Goal: Information Seeking & Learning: Learn about a topic

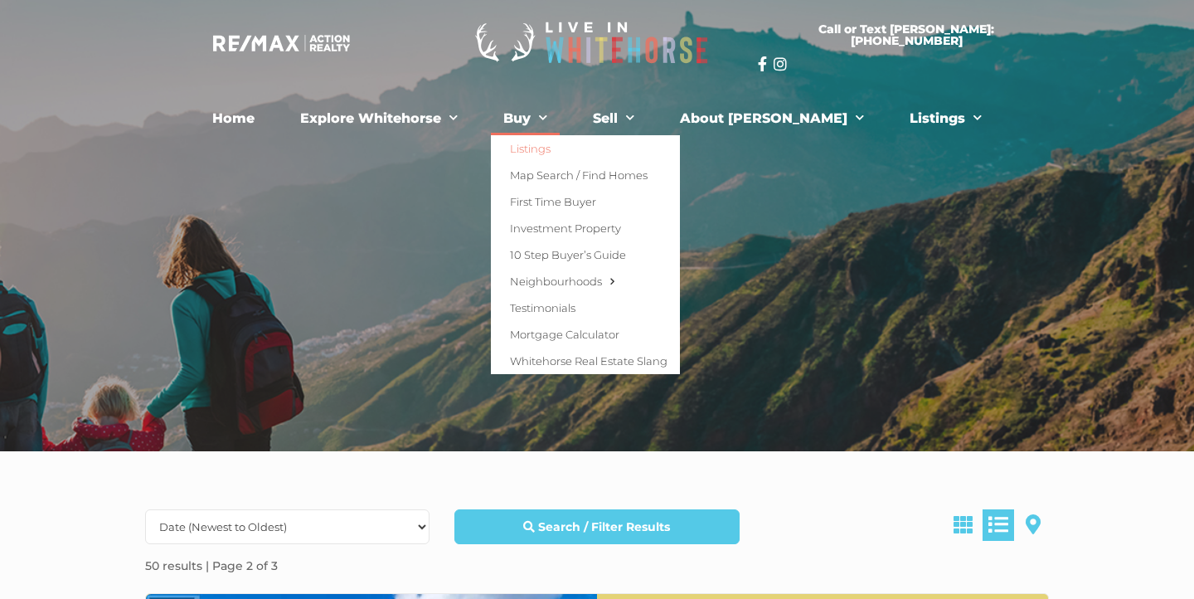
click at [547, 119] on span "Menu" at bounding box center [539, 118] width 17 height 26
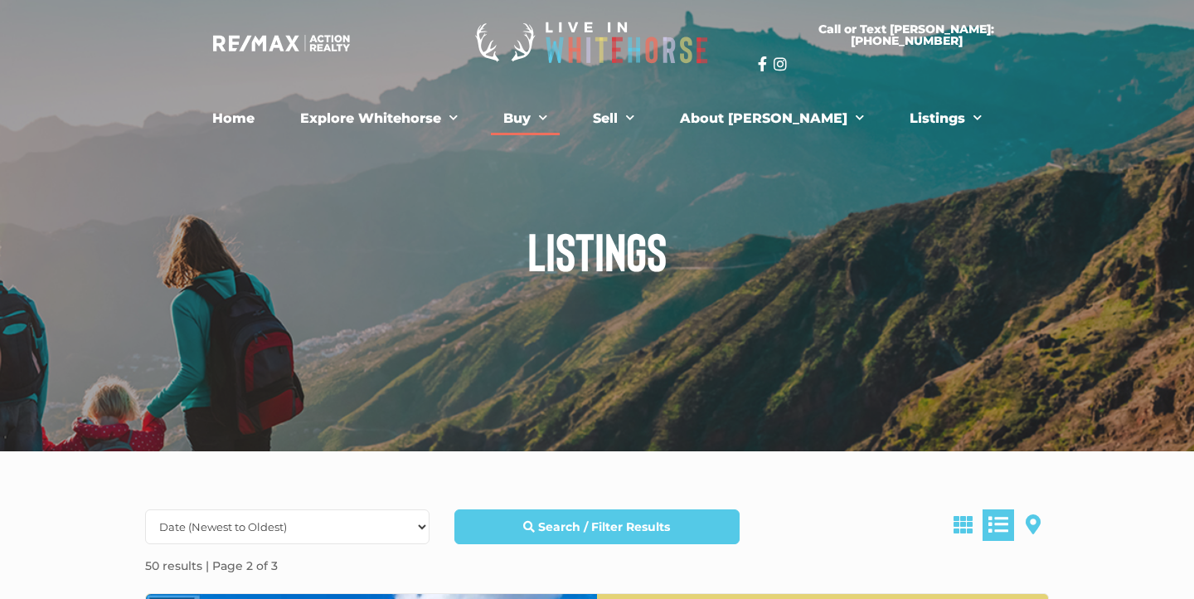
click at [547, 119] on span "Menu" at bounding box center [539, 118] width 17 height 26
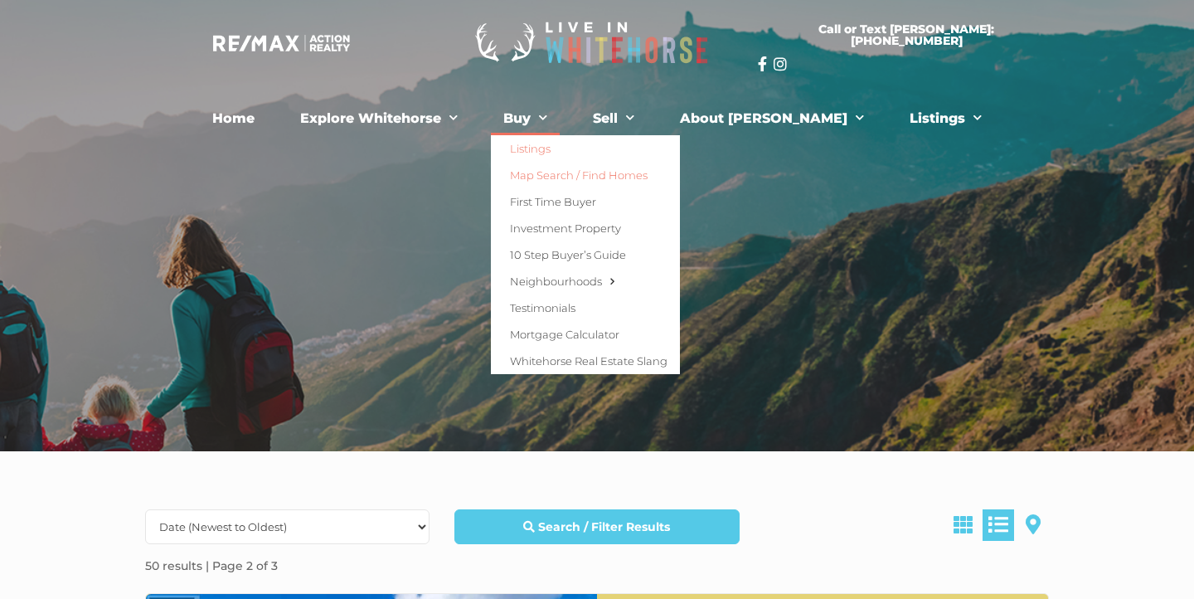
click at [580, 173] on link "Map Search / Find Homes" at bounding box center [585, 175] width 189 height 27
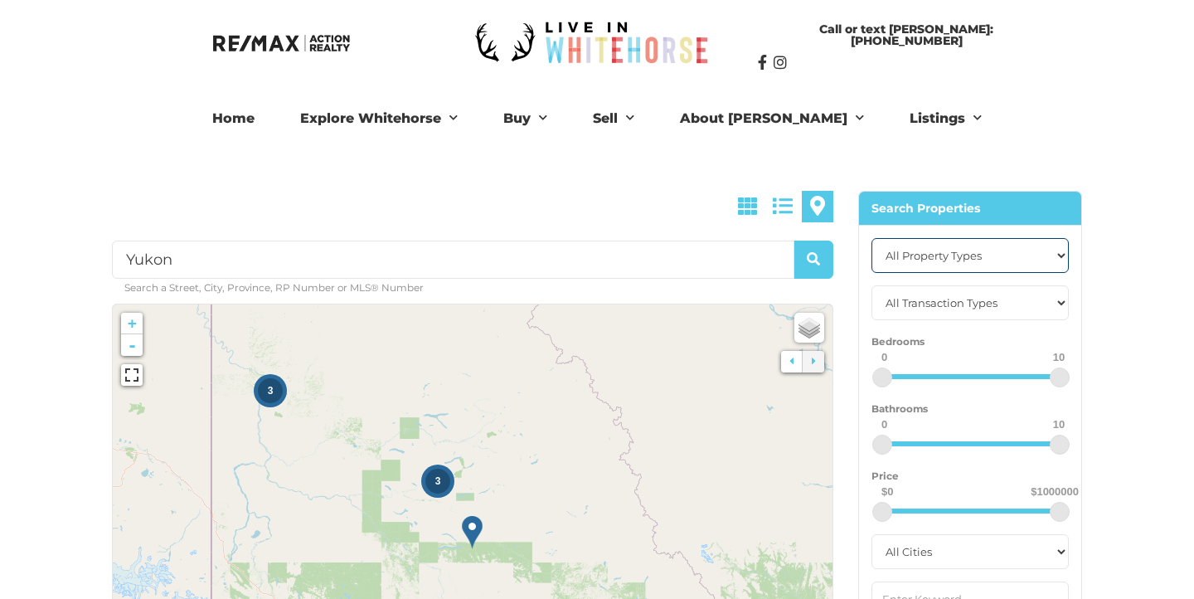
select select "Vacant Land"
click at [968, 204] on strong "Search Properties" at bounding box center [926, 208] width 109 height 15
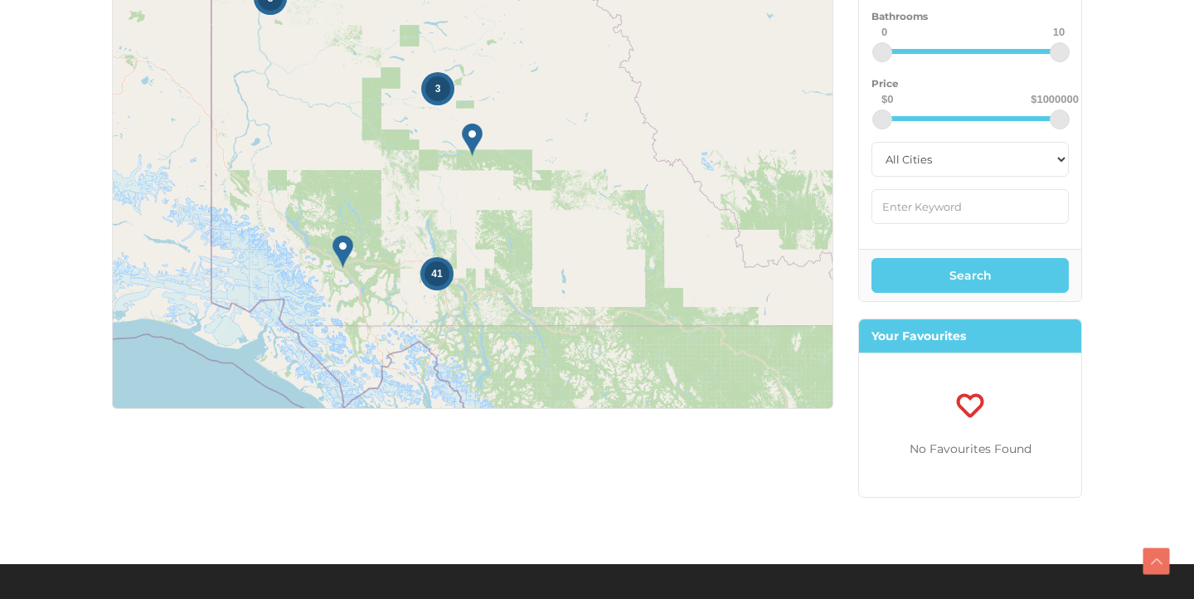
scroll to position [409, 0]
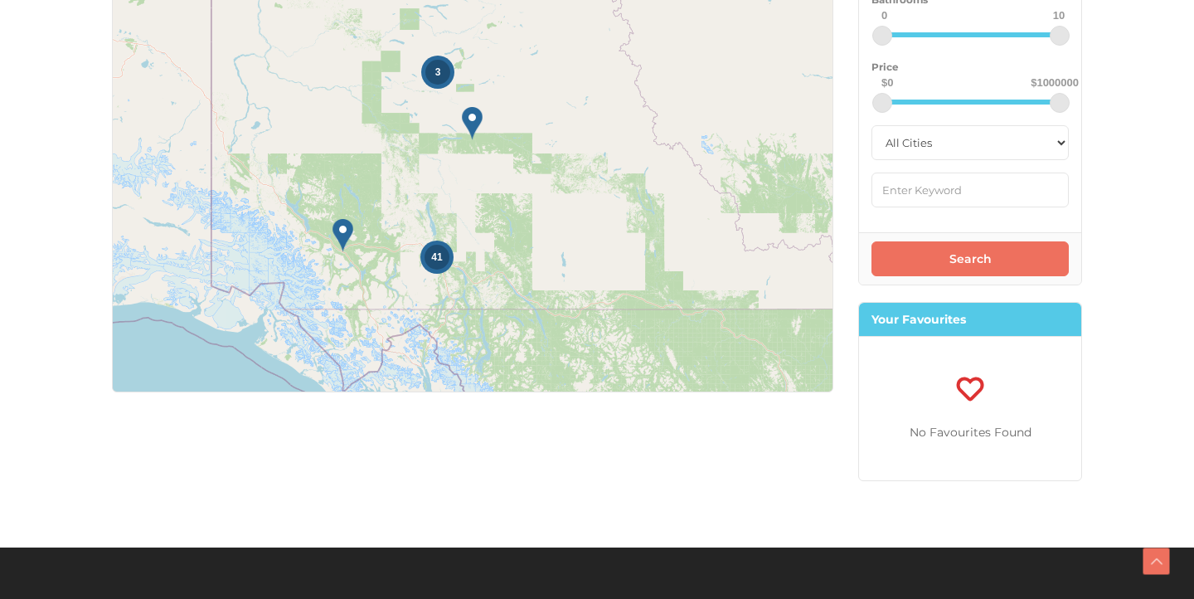
click at [965, 265] on button "Search" at bounding box center [970, 258] width 197 height 35
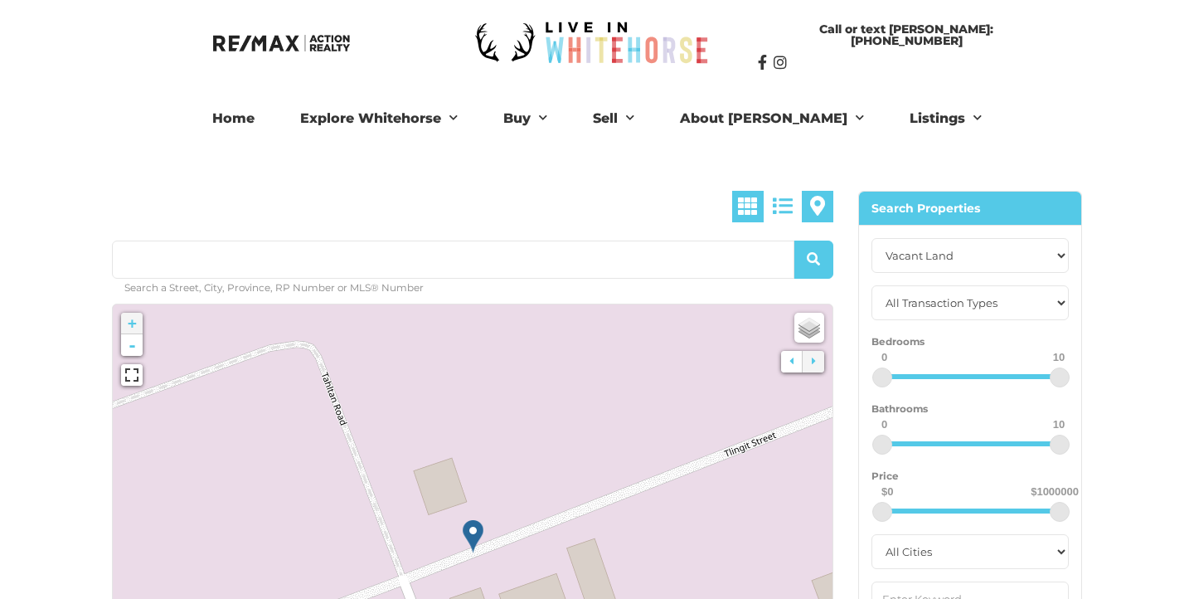
click at [751, 211] on span at bounding box center [748, 206] width 20 height 20
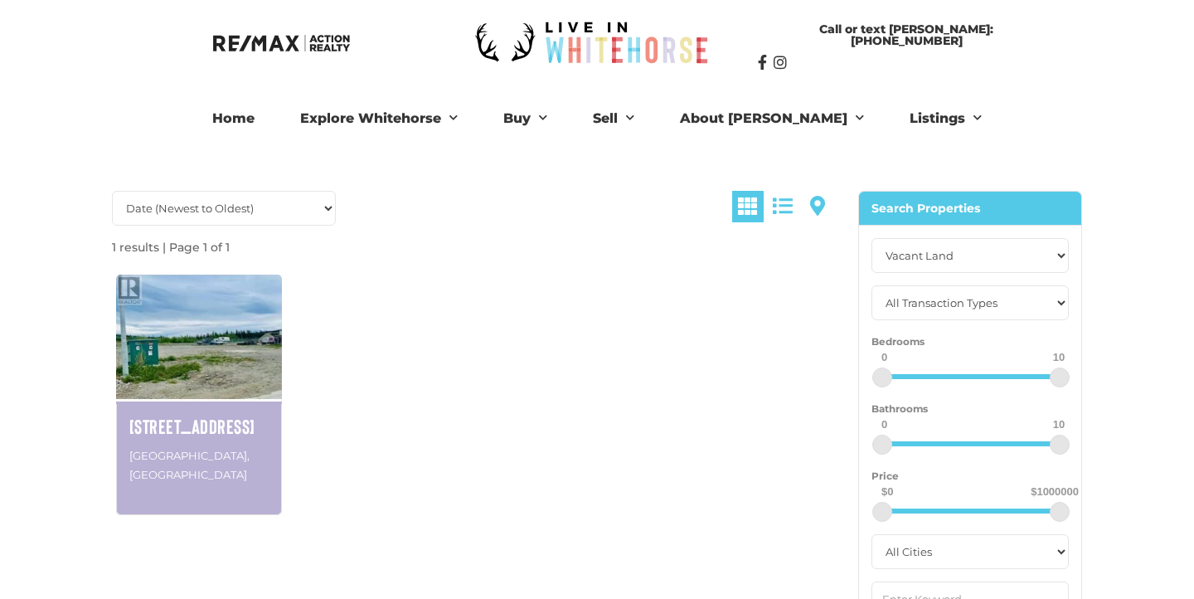
click at [187, 353] on img at bounding box center [199, 336] width 166 height 129
